Goal: Information Seeking & Learning: Learn about a topic

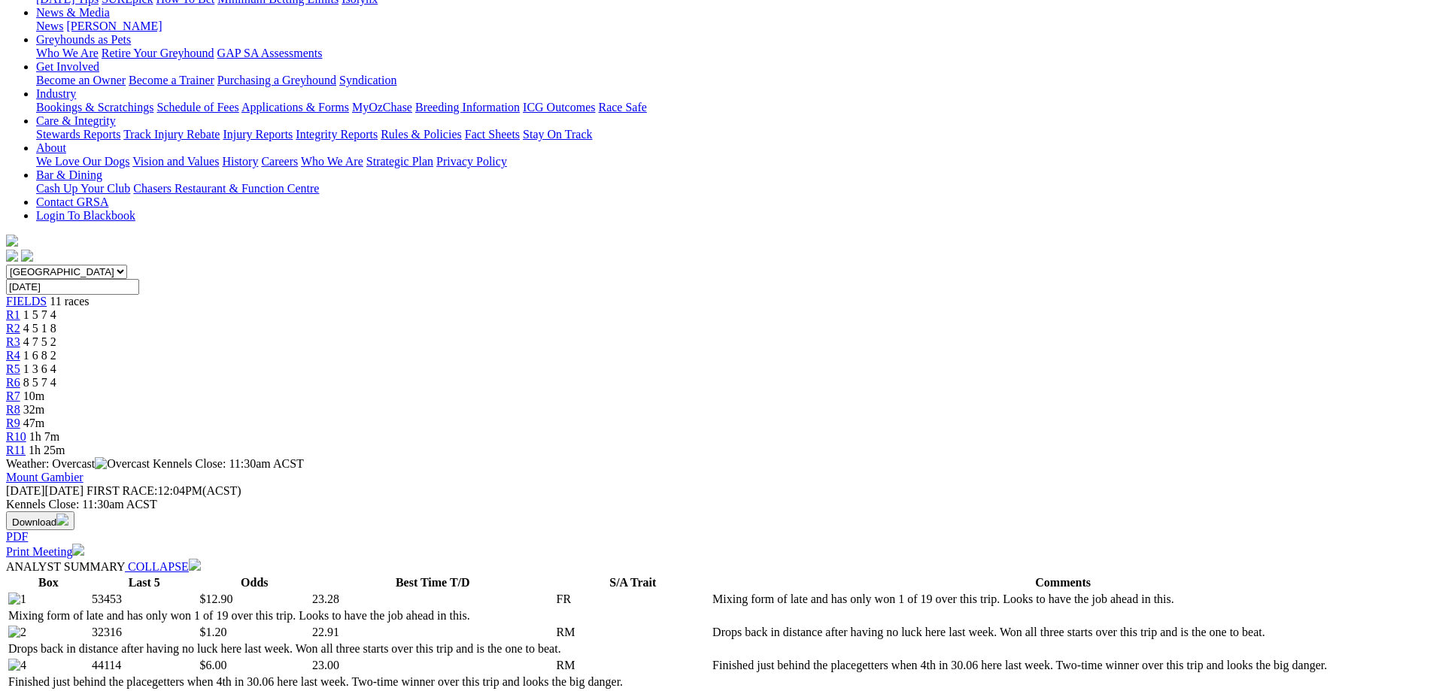
scroll to position [226, 0]
click at [20, 403] on link "R8" at bounding box center [13, 409] width 14 height 13
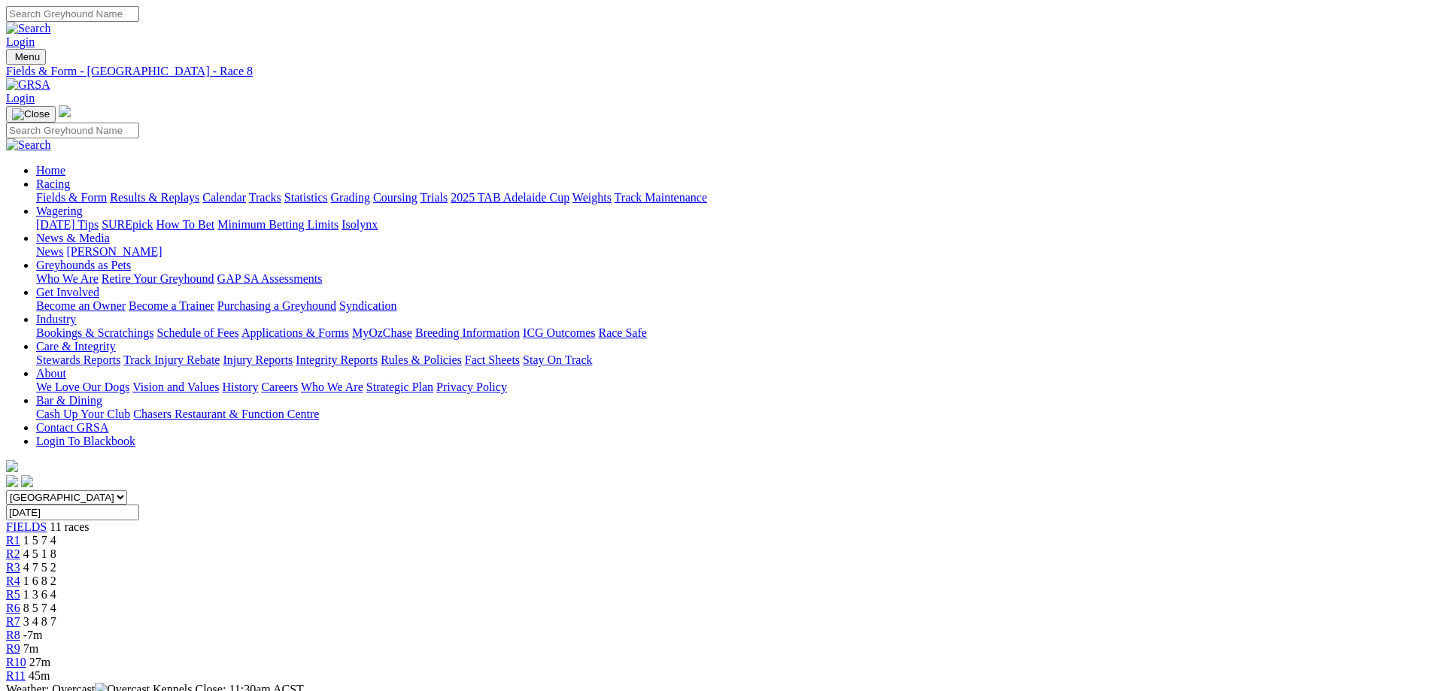
click at [38, 643] on span "7m" at bounding box center [30, 649] width 15 height 13
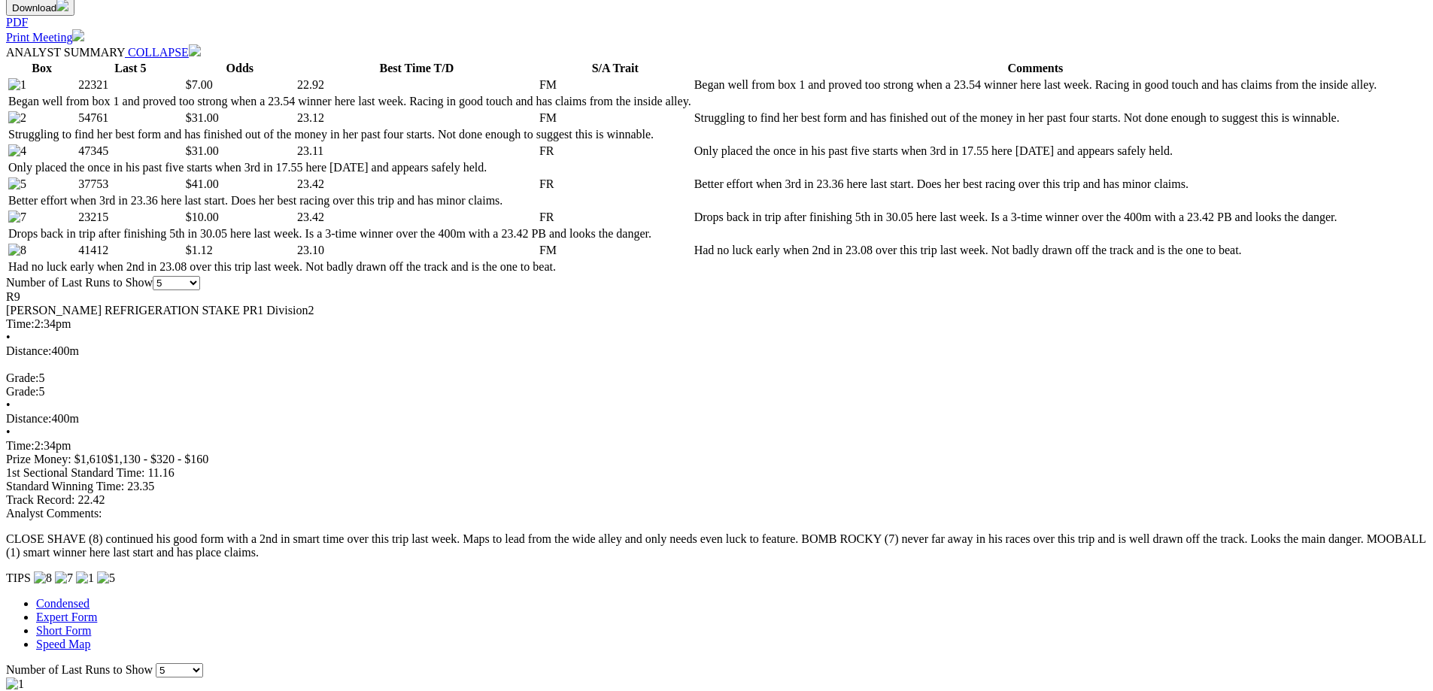
scroll to position [752, 0]
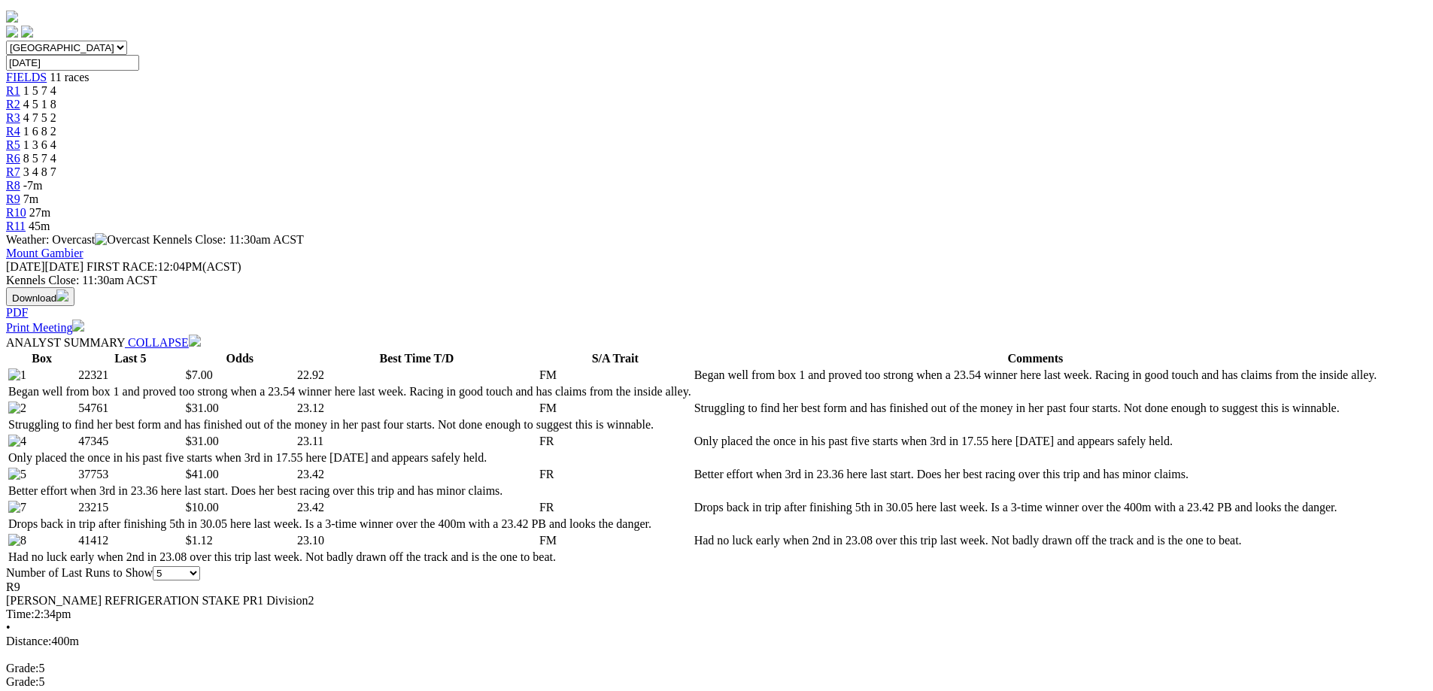
scroll to position [451, 0]
click at [20, 579] on span "R9" at bounding box center [13, 585] width 14 height 13
click at [412, 593] on div "GORDON REFRIGERATION STAKE PR1 Division2" at bounding box center [716, 600] width 1421 height 14
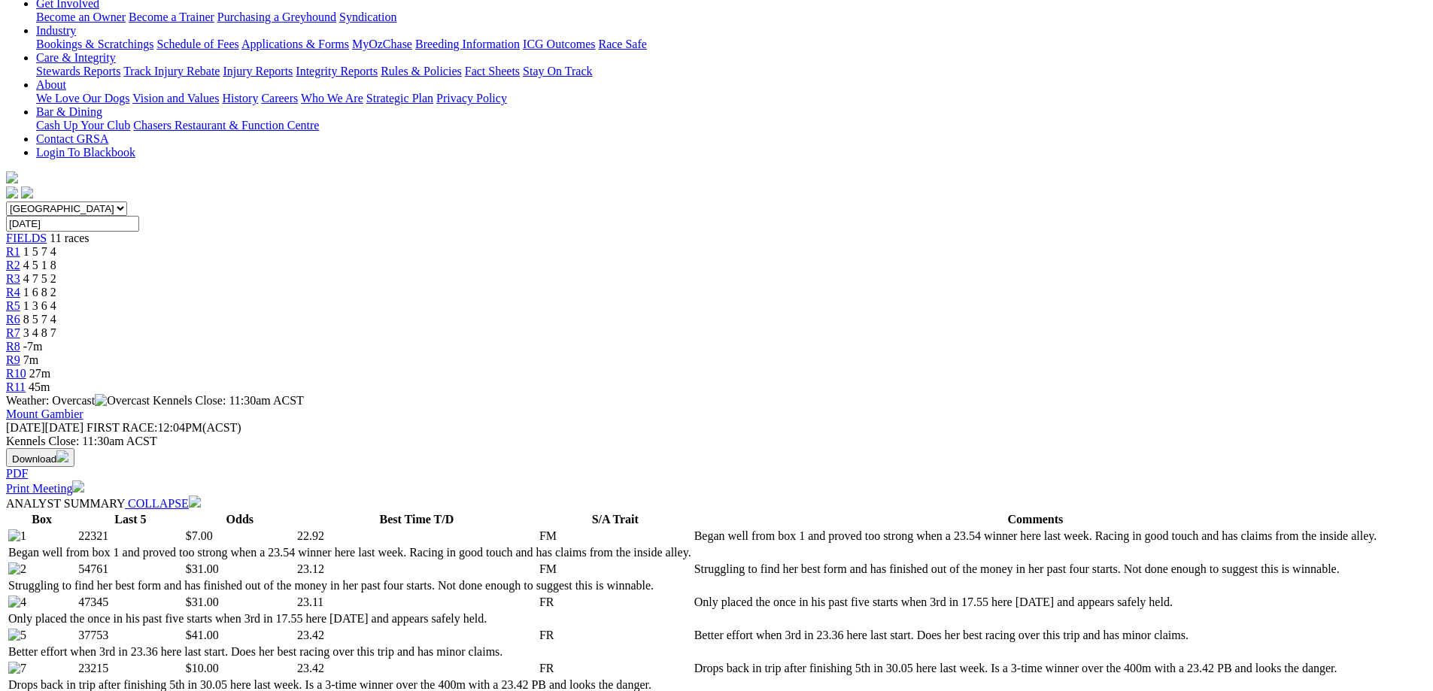
scroll to position [150, 0]
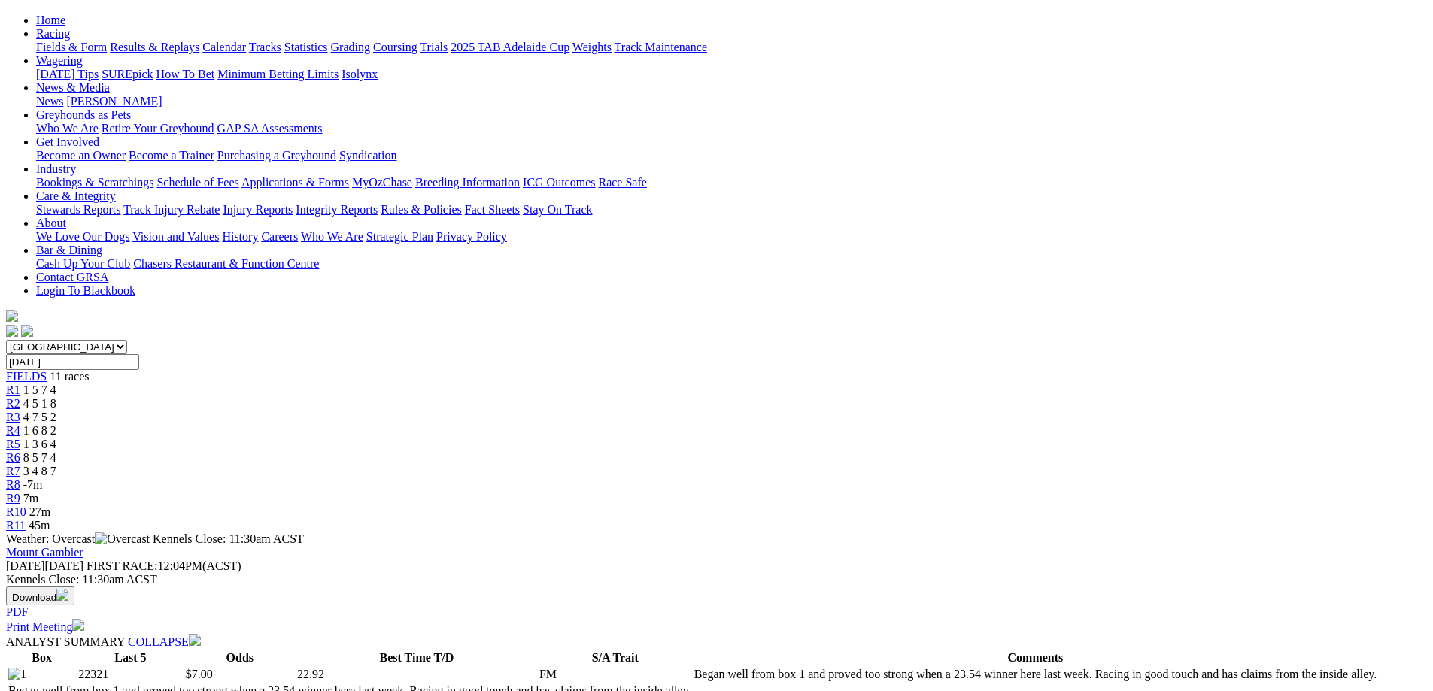
click at [20, 492] on span "R9" at bounding box center [13, 498] width 14 height 13
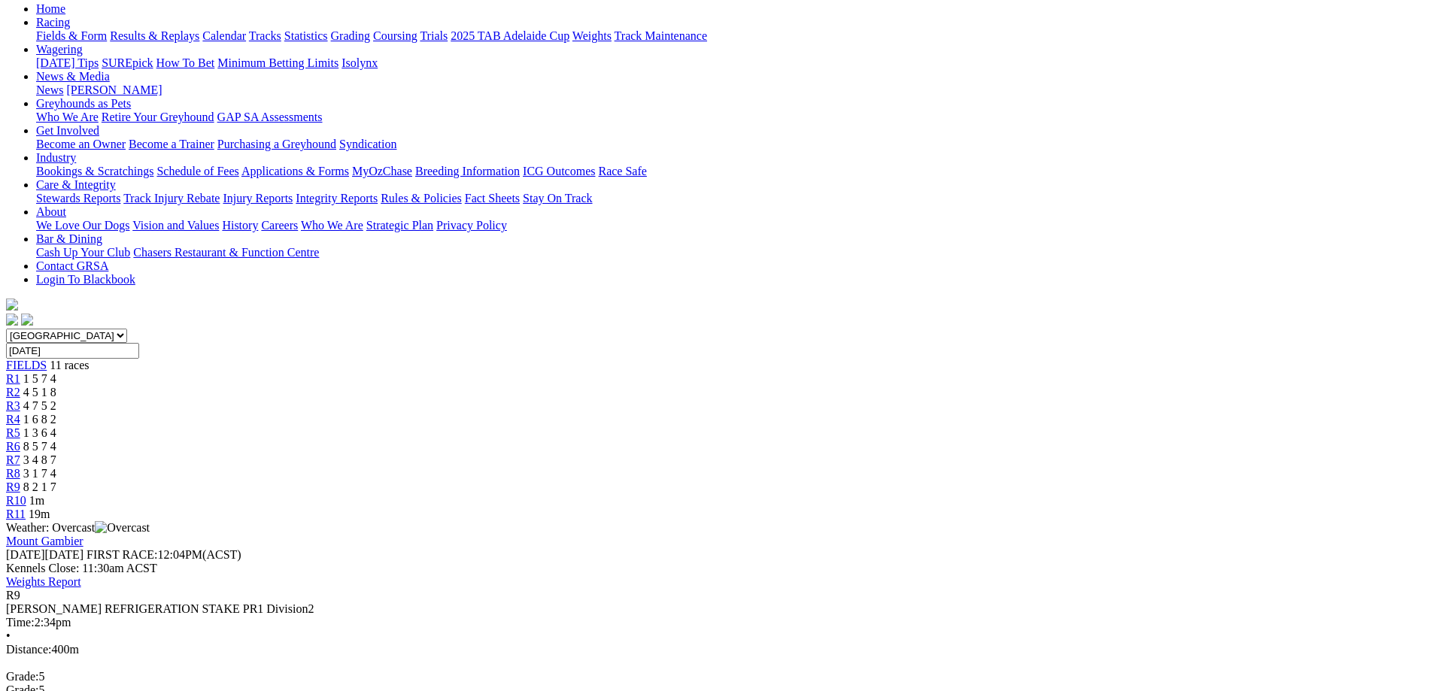
scroll to position [150, 0]
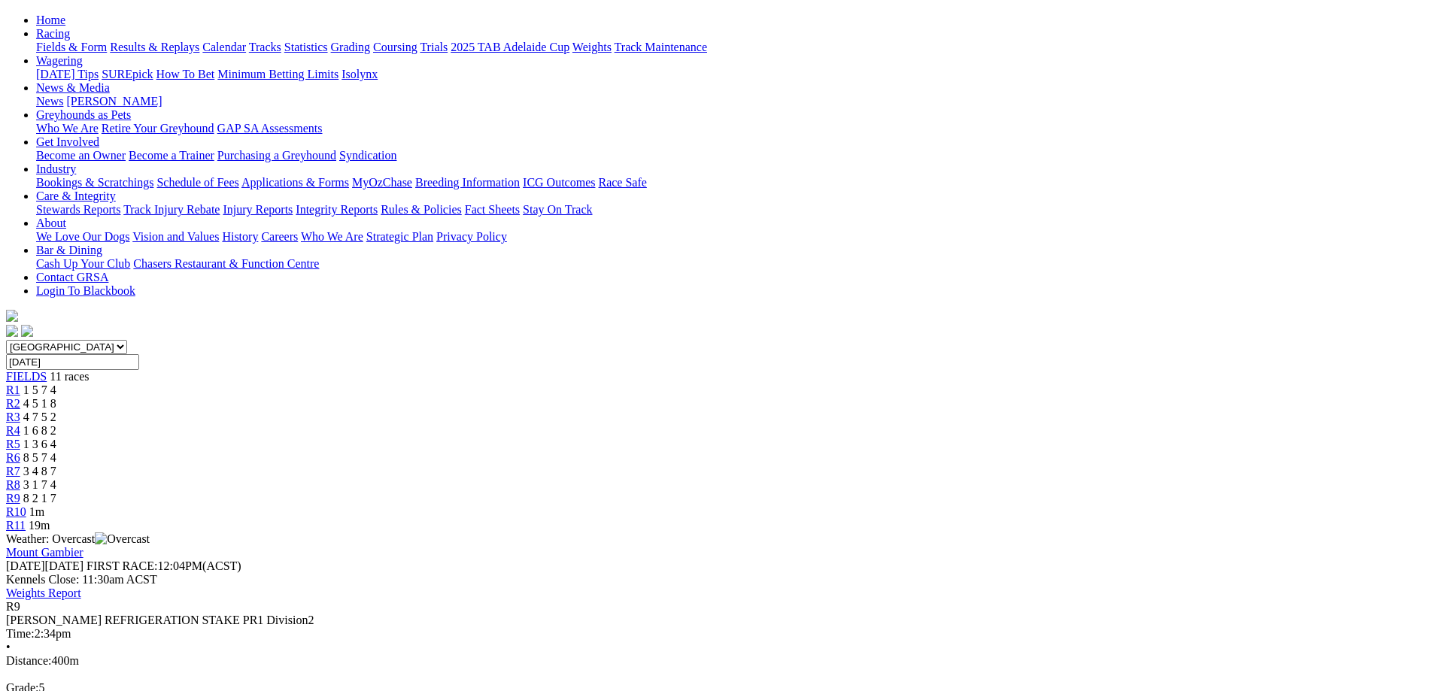
click at [407, 614] on div "GORDON REFRIGERATION STAKE PR1 Division2" at bounding box center [716, 621] width 1421 height 14
